Goal: Go to known website: Go to known website

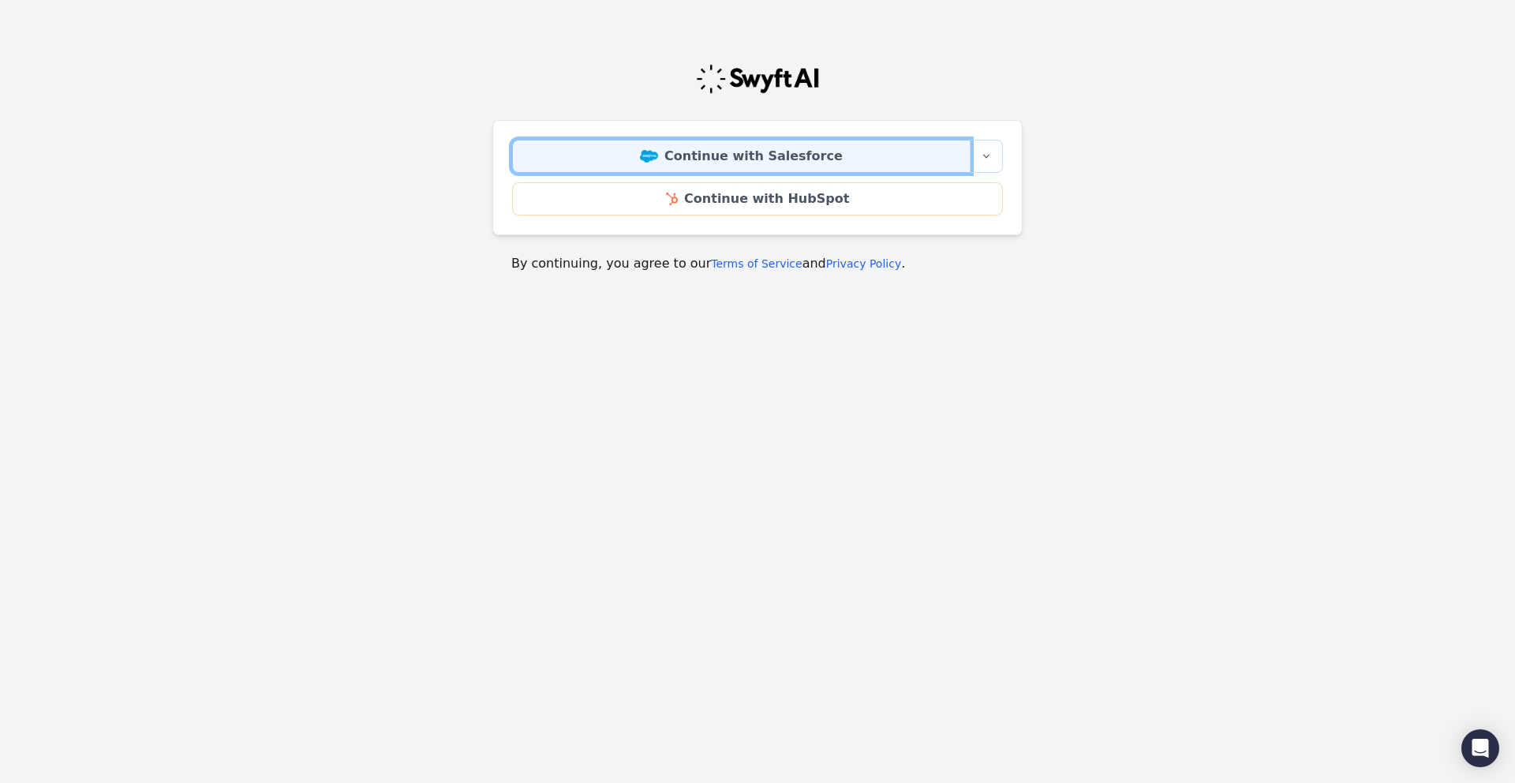
click at [856, 161] on link "Continue with Salesforce" at bounding box center [741, 156] width 459 height 33
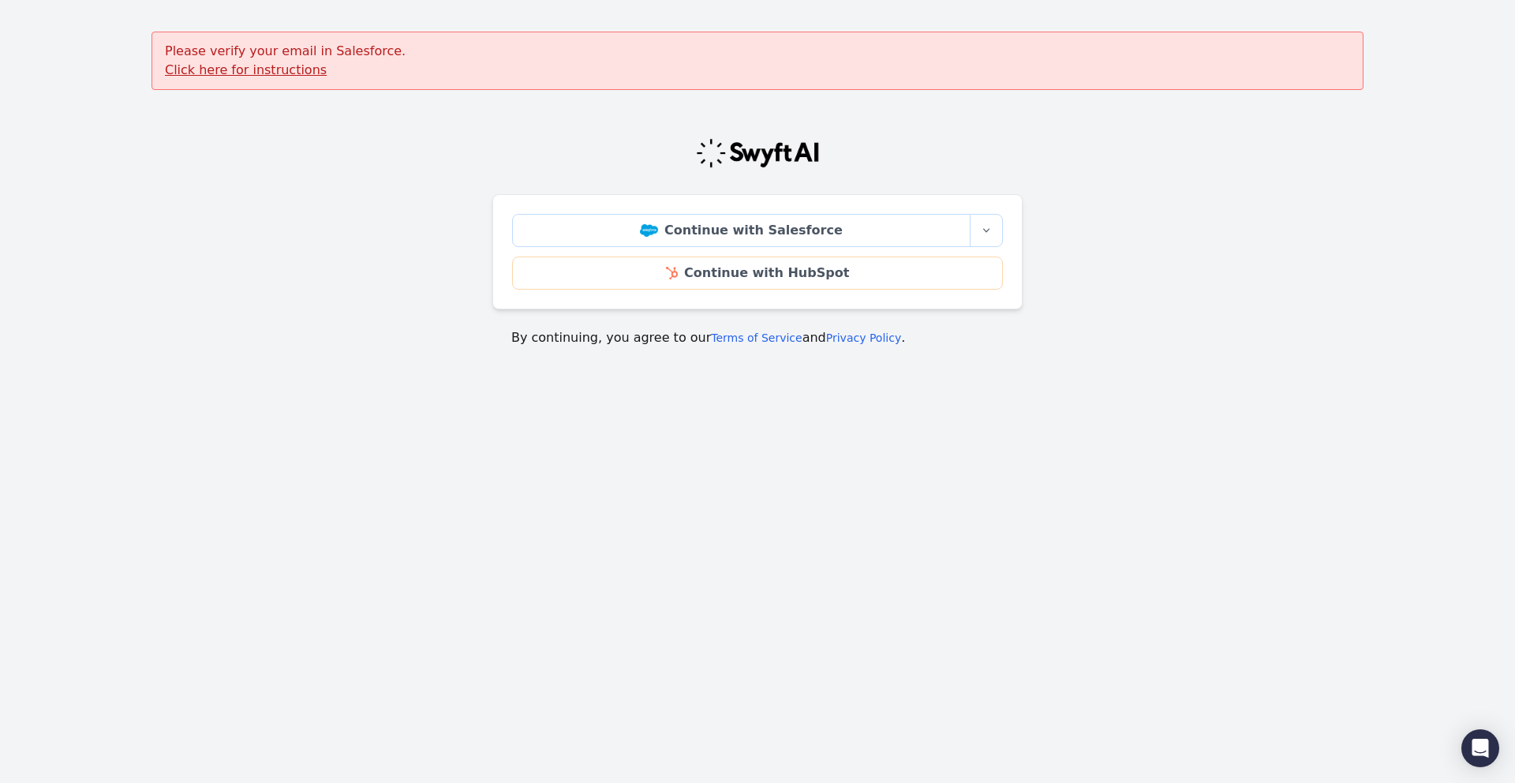
click at [272, 66] on u "Click here for instructions" at bounding box center [246, 69] width 162 height 15
click at [991, 226] on icon "button" at bounding box center [986, 230] width 13 height 13
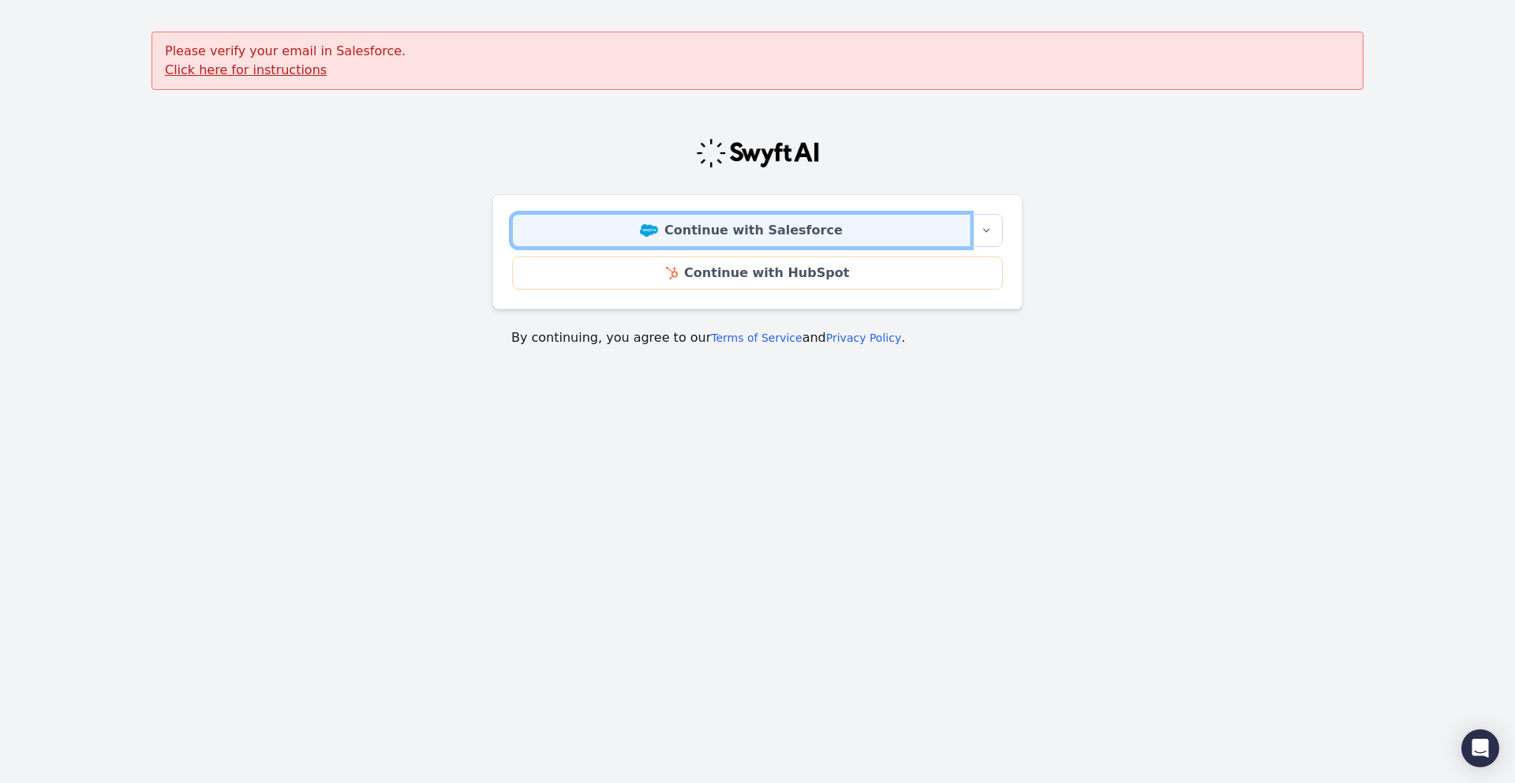
click at [725, 227] on link "Continue with Salesforce" at bounding box center [741, 230] width 459 height 33
